Goal: Communication & Community: Answer question/provide support

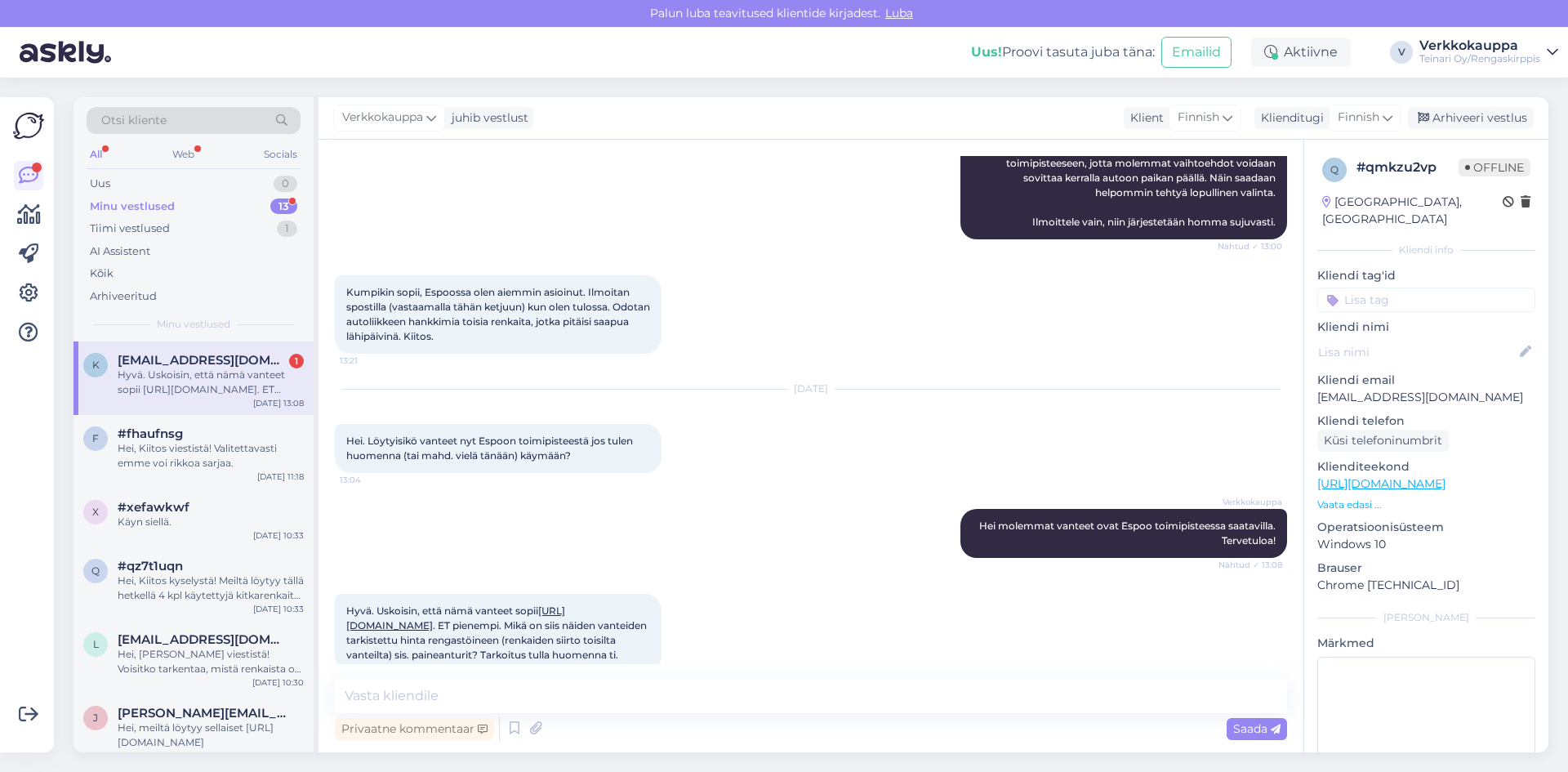
scroll to position [1507, 0]
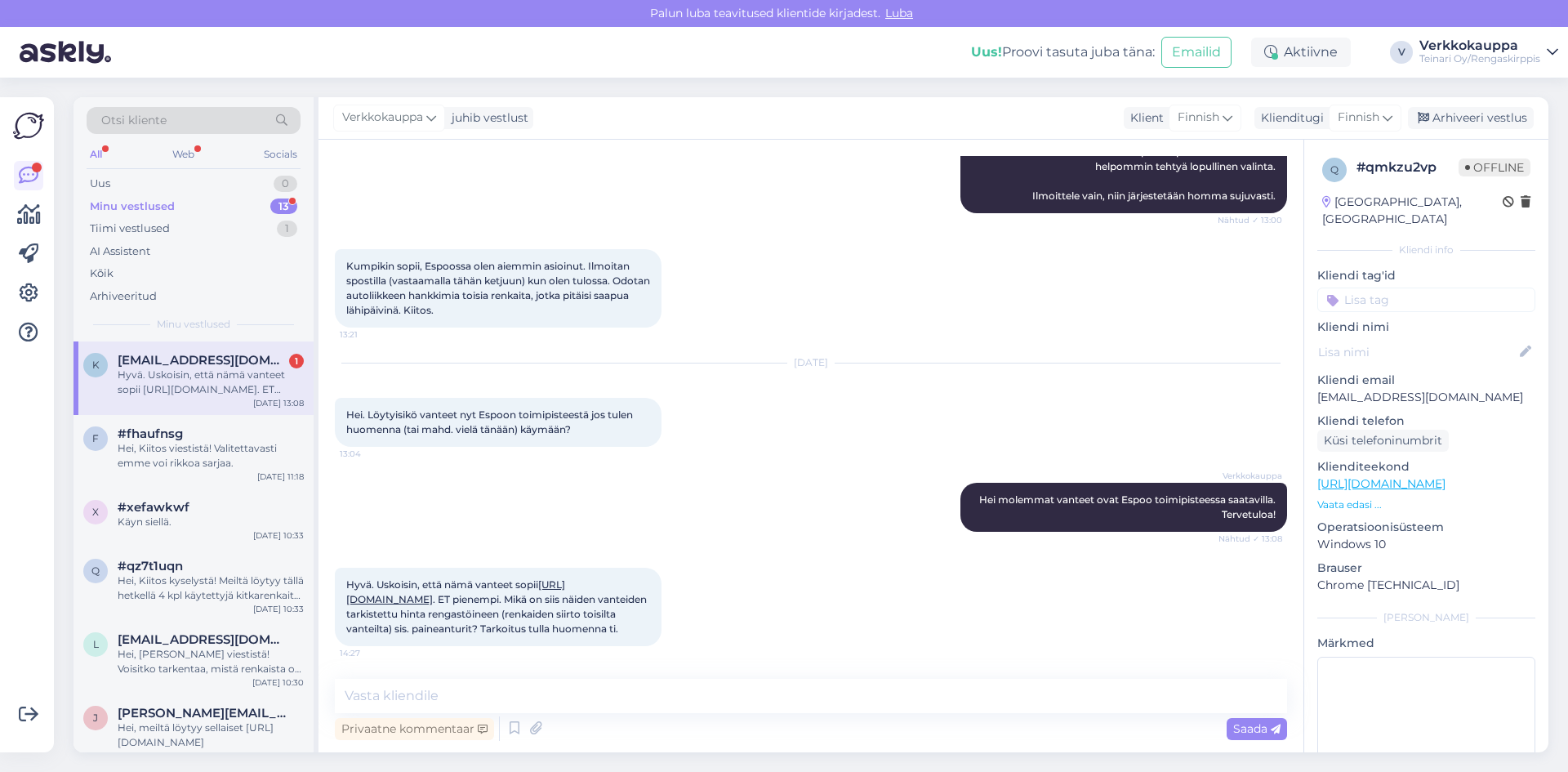
click at [212, 384] on div "Hyvä. Uskoisin, että nämä vanteet sopii [URL][DOMAIN_NAME]. ET pienempi. Mikä o…" at bounding box center [211, 382] width 187 height 29
click at [532, 580] on link "[URL][DOMAIN_NAME]" at bounding box center [456, 591] width 219 height 27
click at [448, 696] on textarea at bounding box center [811, 696] width 952 height 34
type textarea "h"
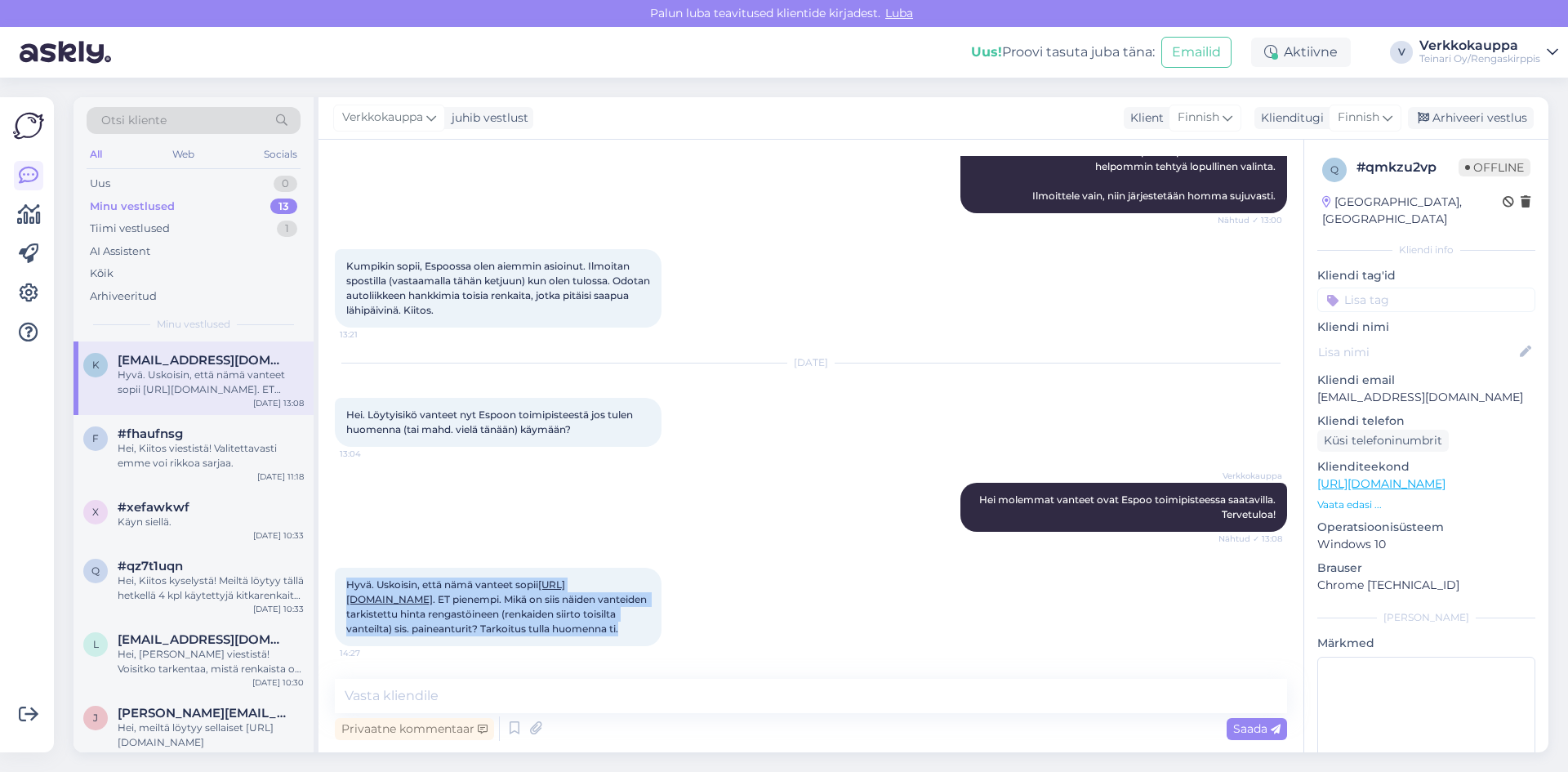
drag, startPoint x: 347, startPoint y: 572, endPoint x: 585, endPoint y: 636, distance: 246.5
click at [636, 649] on div "Hyvä. Uskoisin, että nämä vanteet sopii [URL][DOMAIN_NAME] . ET pienempi. Mikä …" at bounding box center [811, 607] width 952 height 115
copy span "Hyvä. Uskoisin, että nämä vanteet sopii [URL][DOMAIN_NAME] . ET pienempi. Mikä …"
click at [543, 585] on link "[URL][DOMAIN_NAME]" at bounding box center [456, 591] width 219 height 27
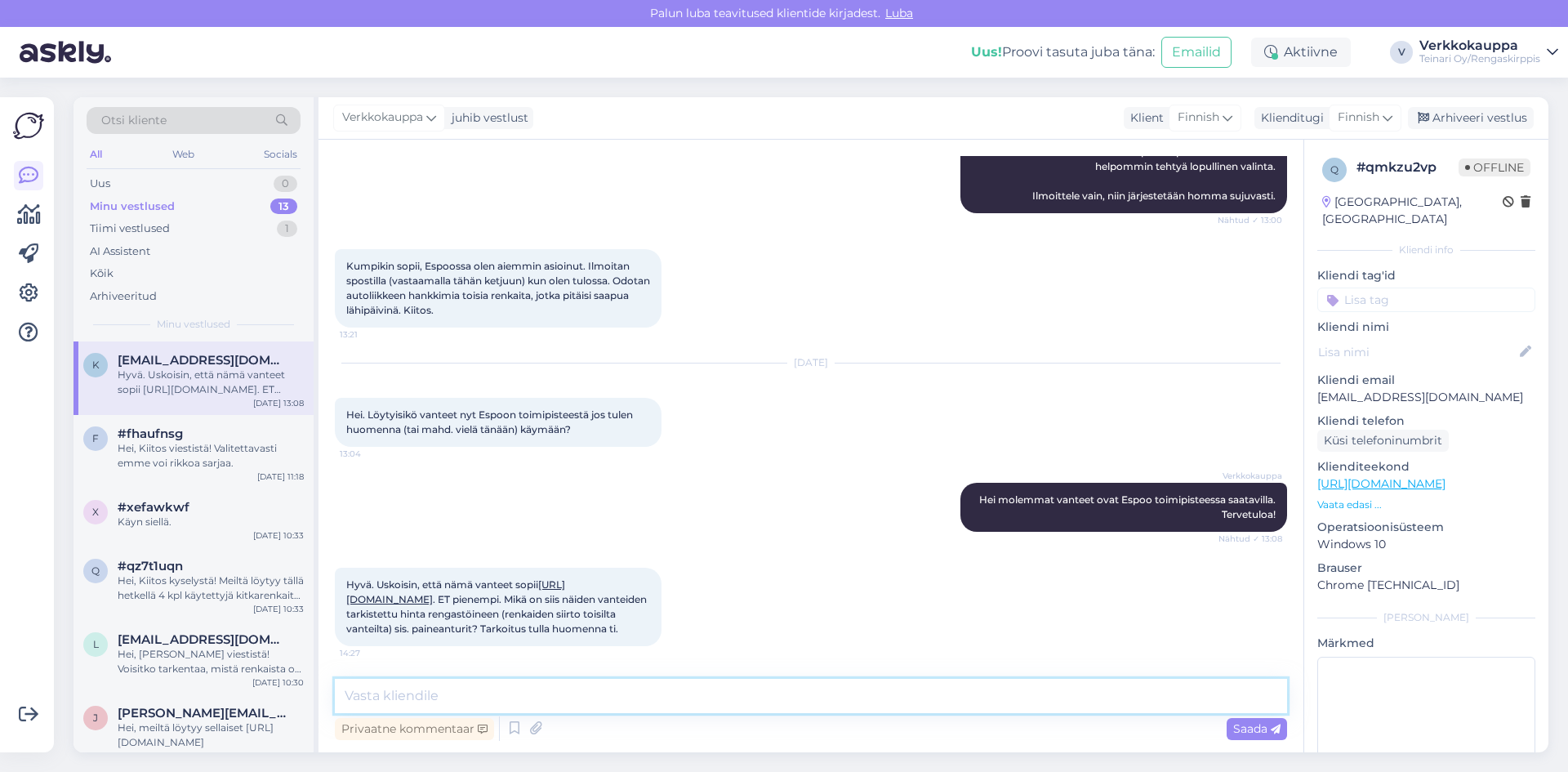
paste textarea "Kokonaishinta sarjalle asennettuna: Vanteet (uudet, sarja): 2 500 € Uudet paine…"
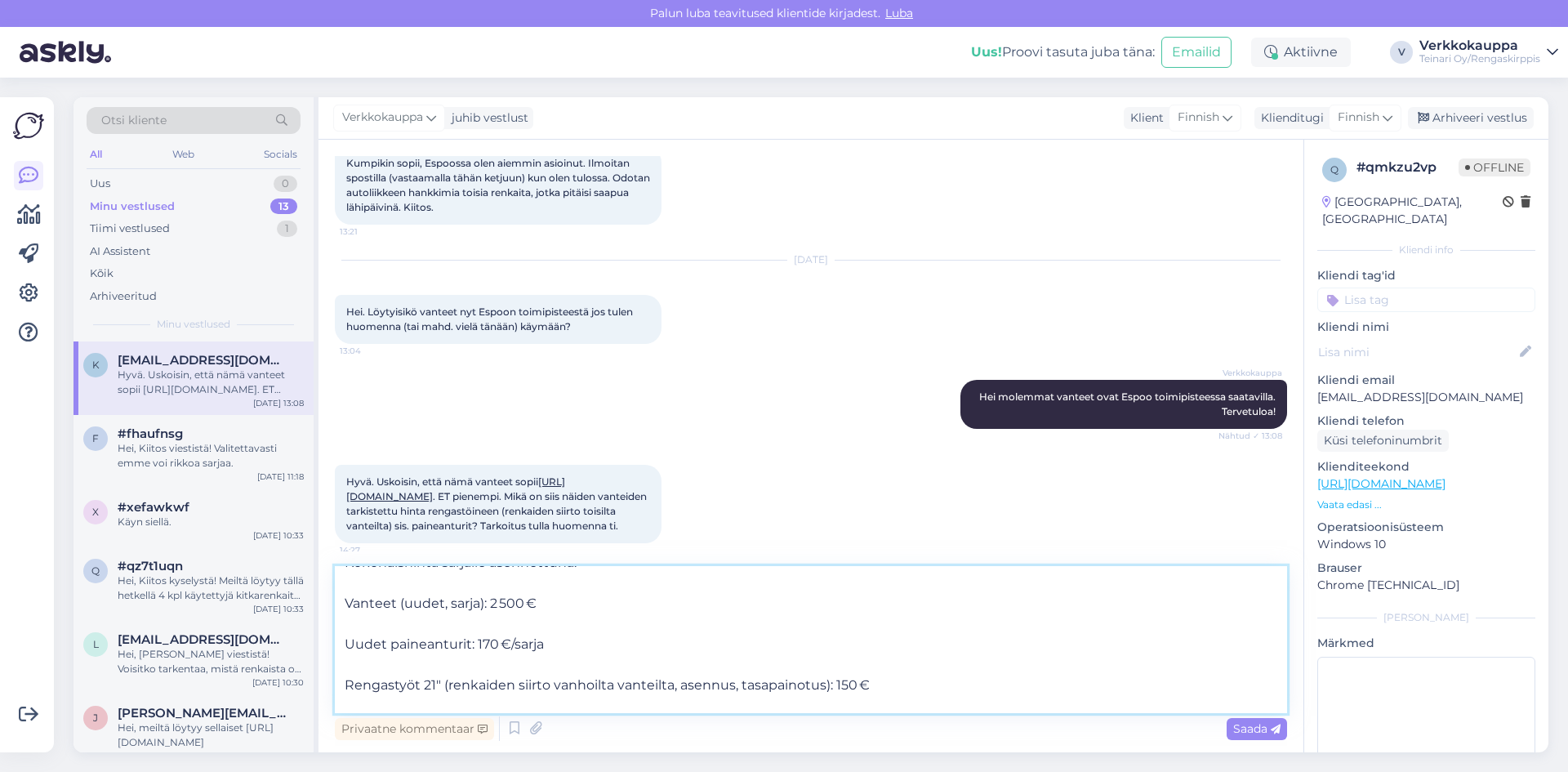
scroll to position [0, 0]
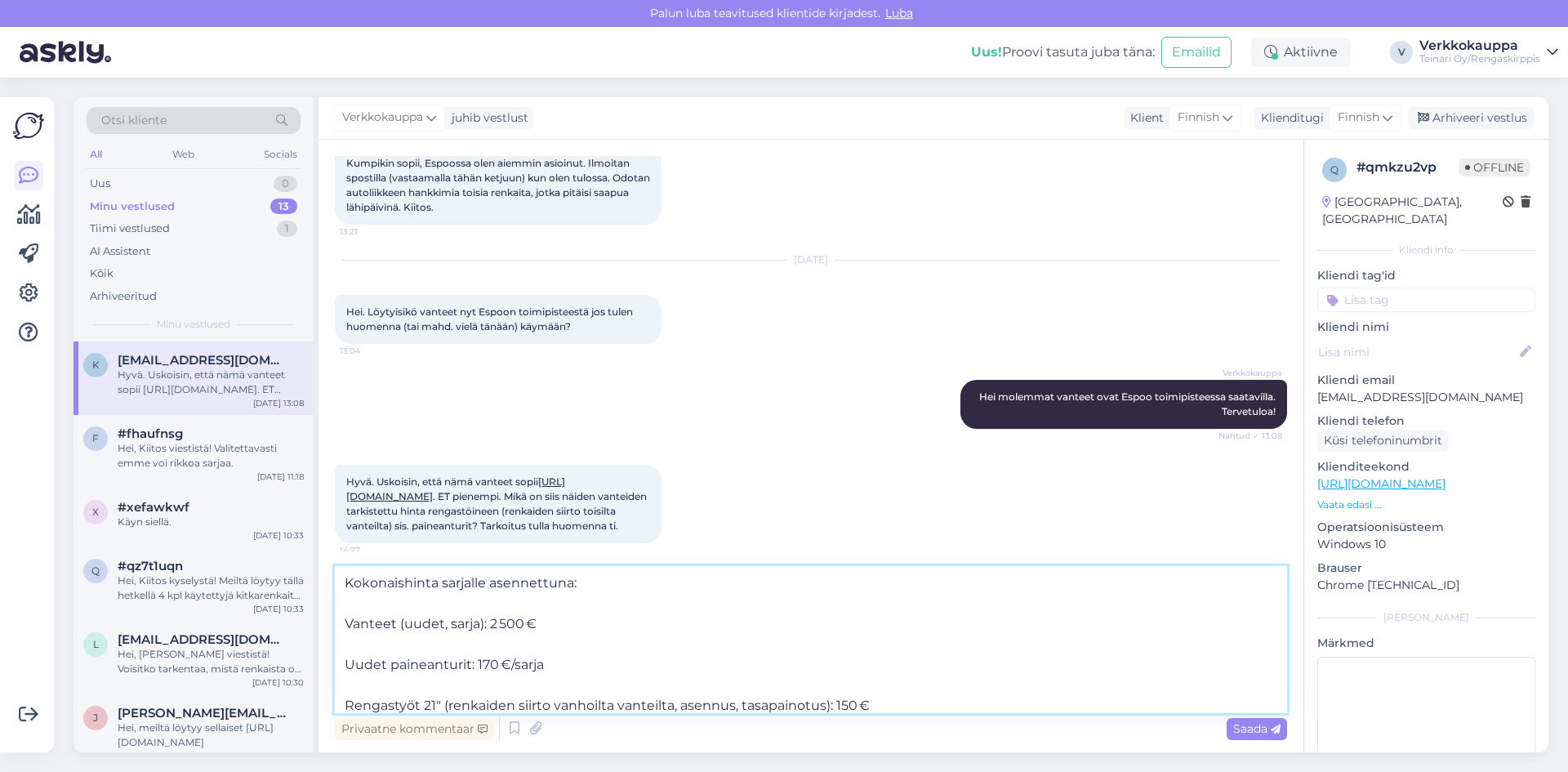
click at [347, 623] on textarea "Kokonaishinta sarjalle asennettuna: Vanteet (uudet, sarja): 2 500 € Uudet paine…" at bounding box center [811, 639] width 952 height 147
click at [343, 665] on textarea "Kokonaishinta sarjalle asennettuna: Vanteet (uudet, sarja): 2 500 € Uudet paine…" at bounding box center [811, 639] width 952 height 147
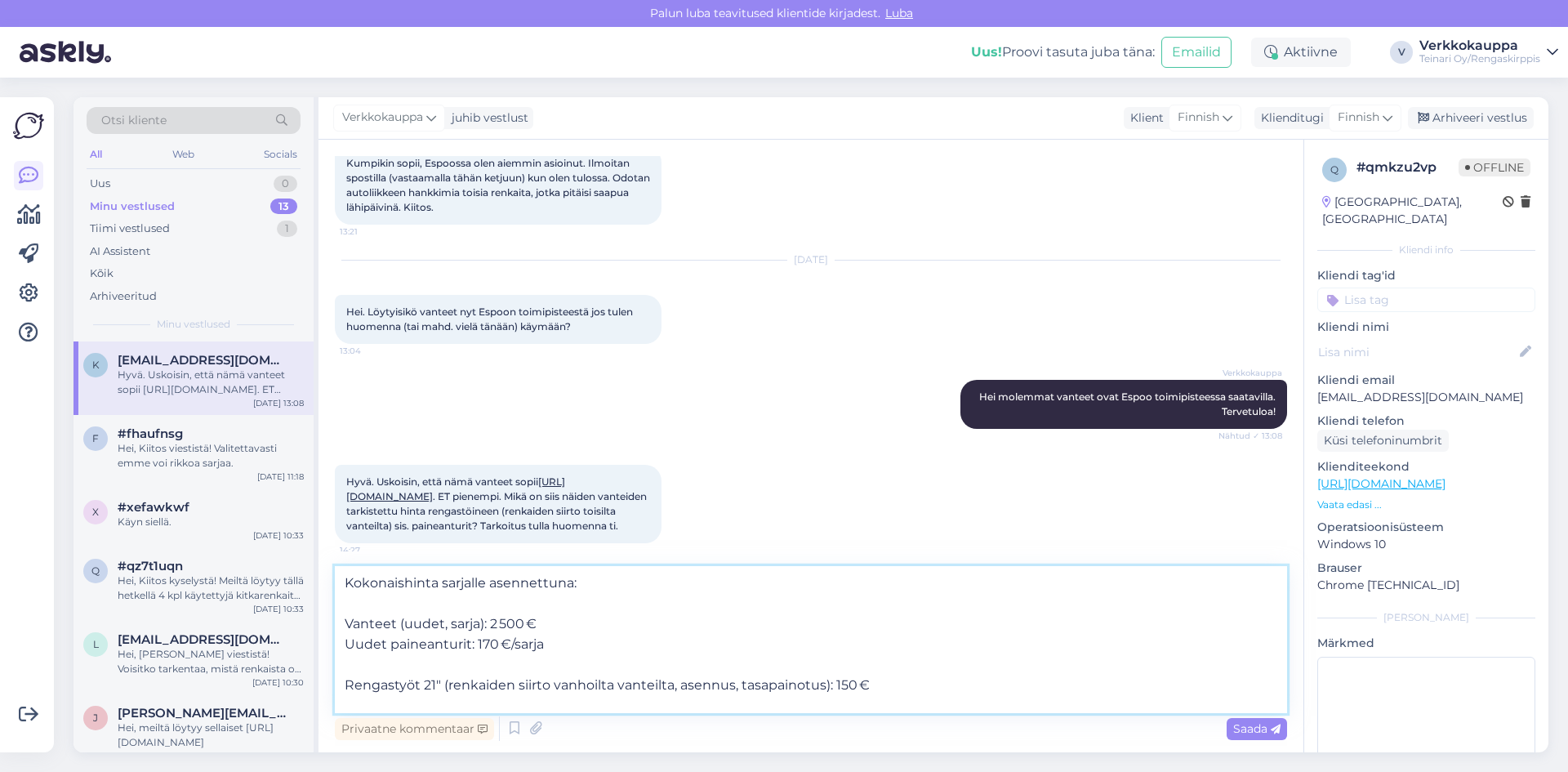
click at [345, 686] on textarea "Kokonaishinta sarjalle asennettuna: Vanteet (uudet, sarja): 2 500 € Uudet paine…" at bounding box center [811, 639] width 952 height 147
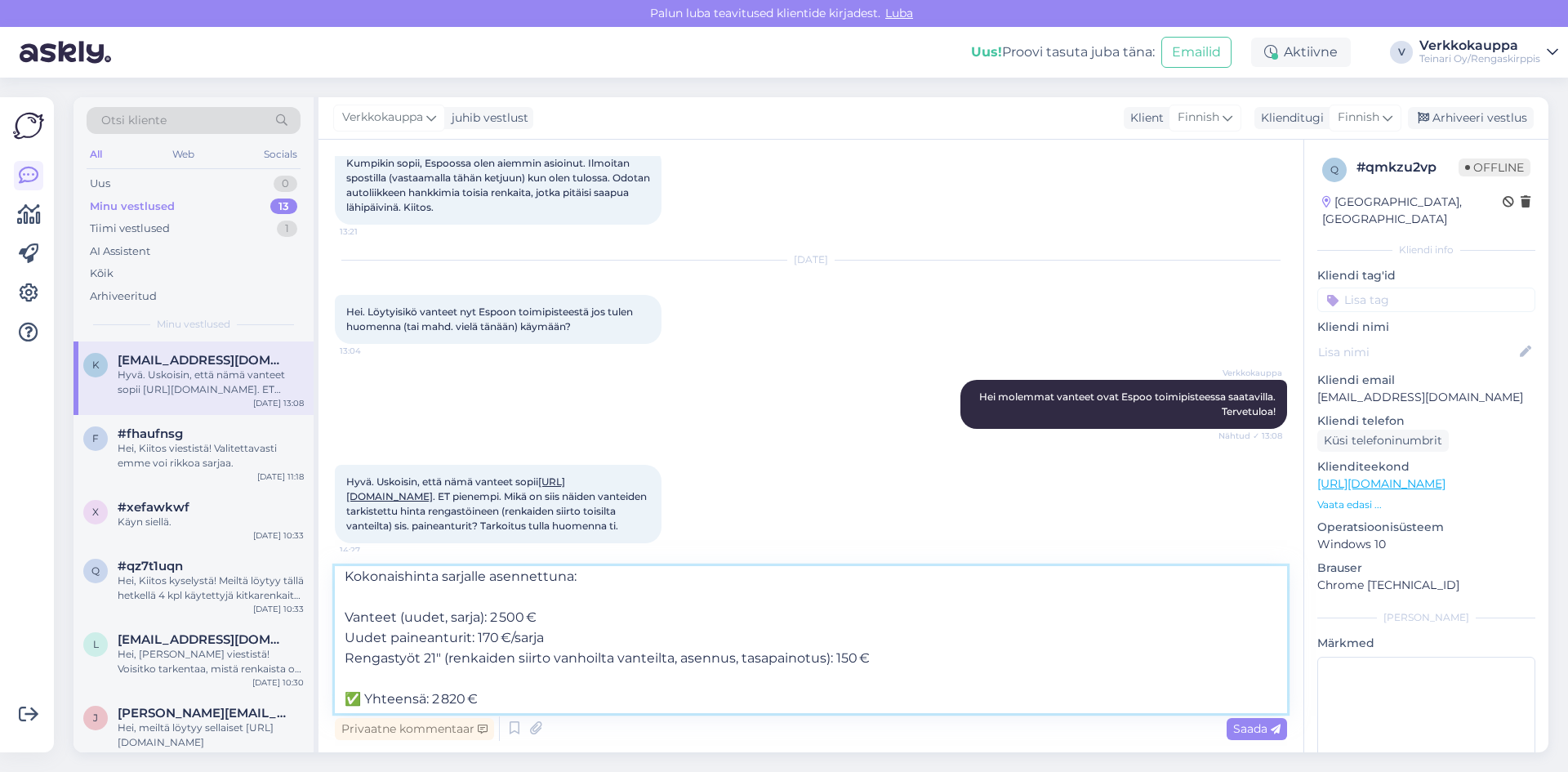
scroll to position [9, 0]
click at [368, 695] on textarea "Kokonaishinta sarjalle asennettuna: Vanteet (uudet, sarja): 2 500 € Uudet paine…" at bounding box center [811, 639] width 952 height 147
type textarea "Kokonaishinta sarjalle asennettuna: Vanteet (uudet, sarja): 2 500 € Uudet paine…"
click at [1249, 727] on span "Saada" at bounding box center [1256, 727] width 47 height 15
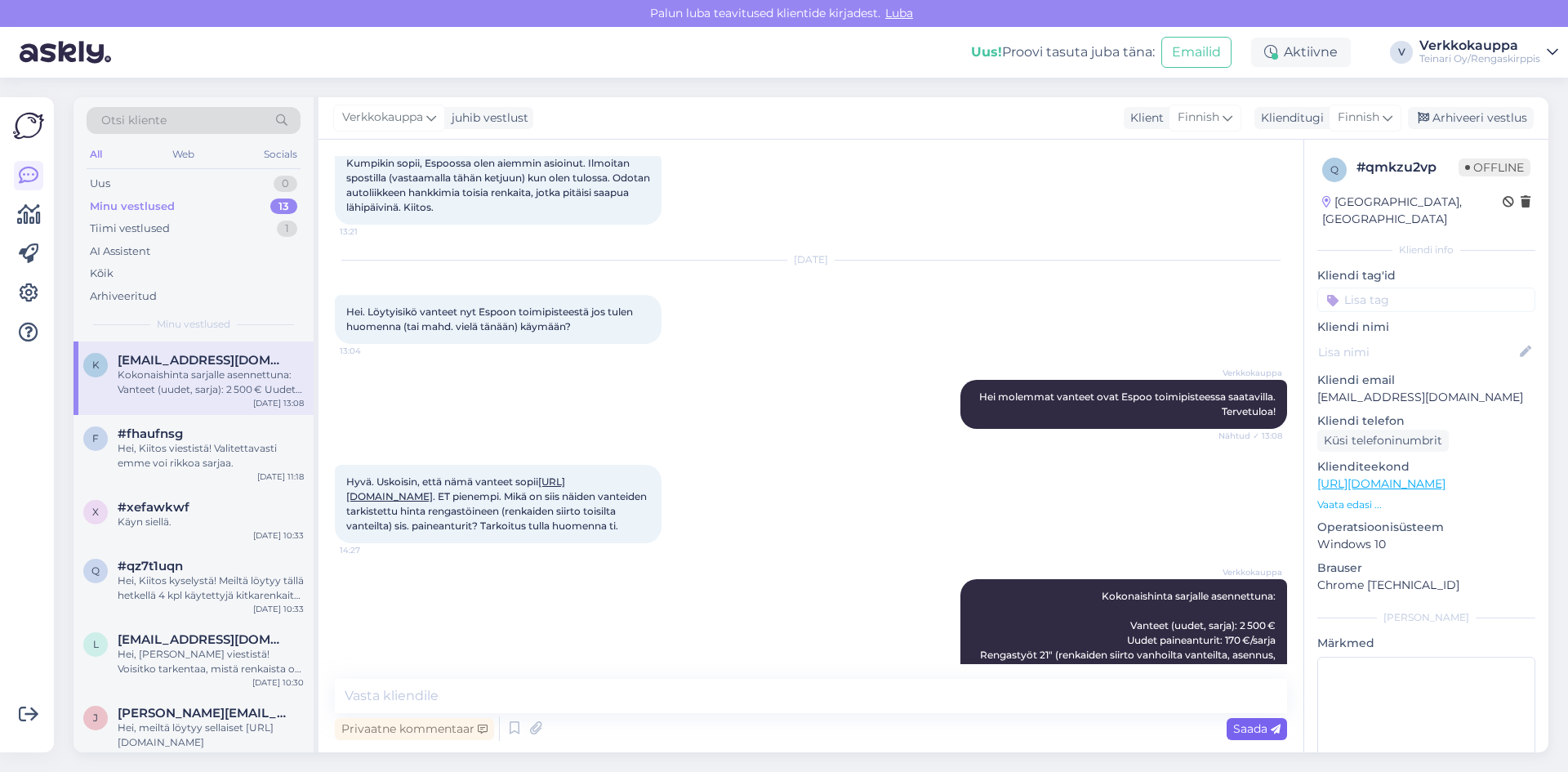
scroll to position [0, 0]
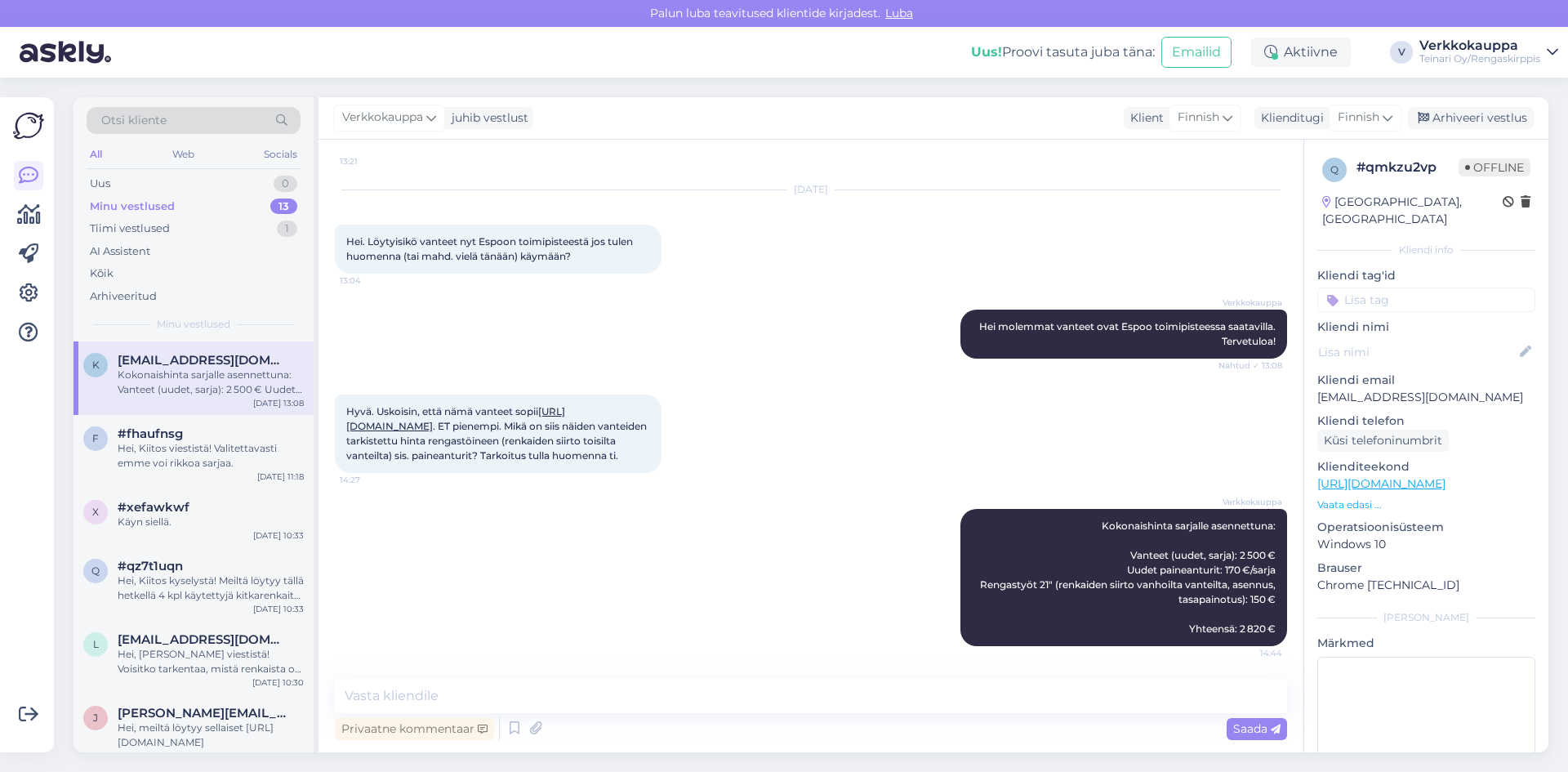
click at [726, 580] on div "Verkkokauppa Kokonaishinta sarjalle asennettuna: Vanteet (uudet, sarja): 2 500 …" at bounding box center [811, 577] width 952 height 173
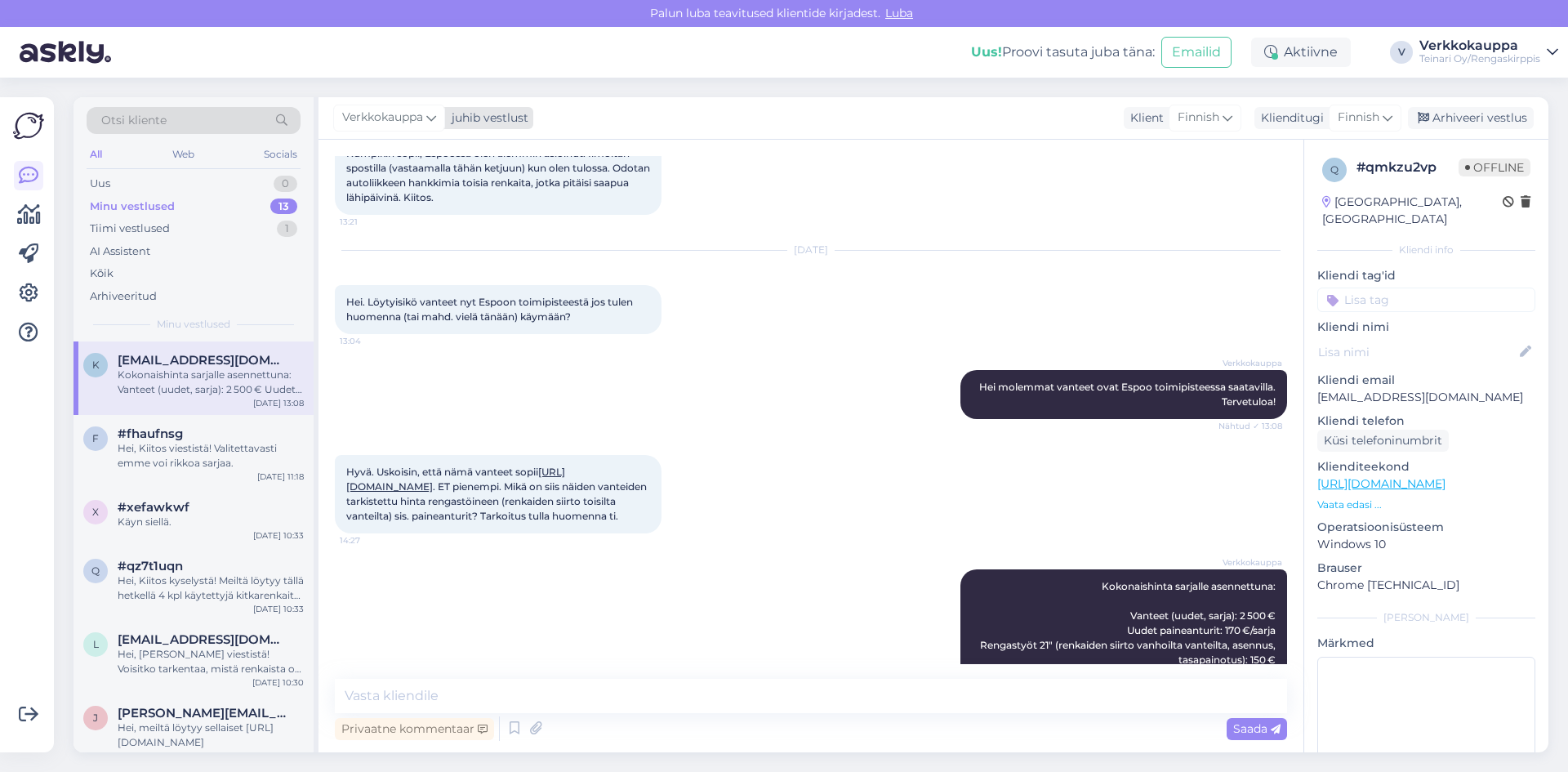
scroll to position [1681, 0]
